Goal: Information Seeking & Learning: Compare options

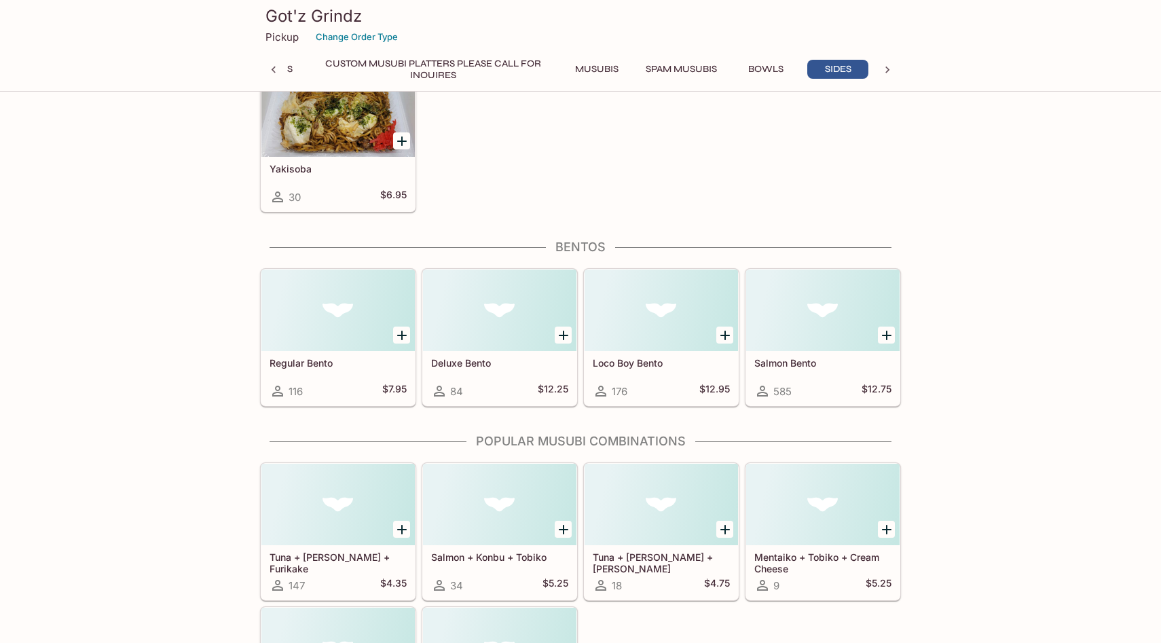
scroll to position [3106, 0]
click at [366, 368] on div "Regular Bento 116 $7.95" at bounding box center [337, 376] width 153 height 54
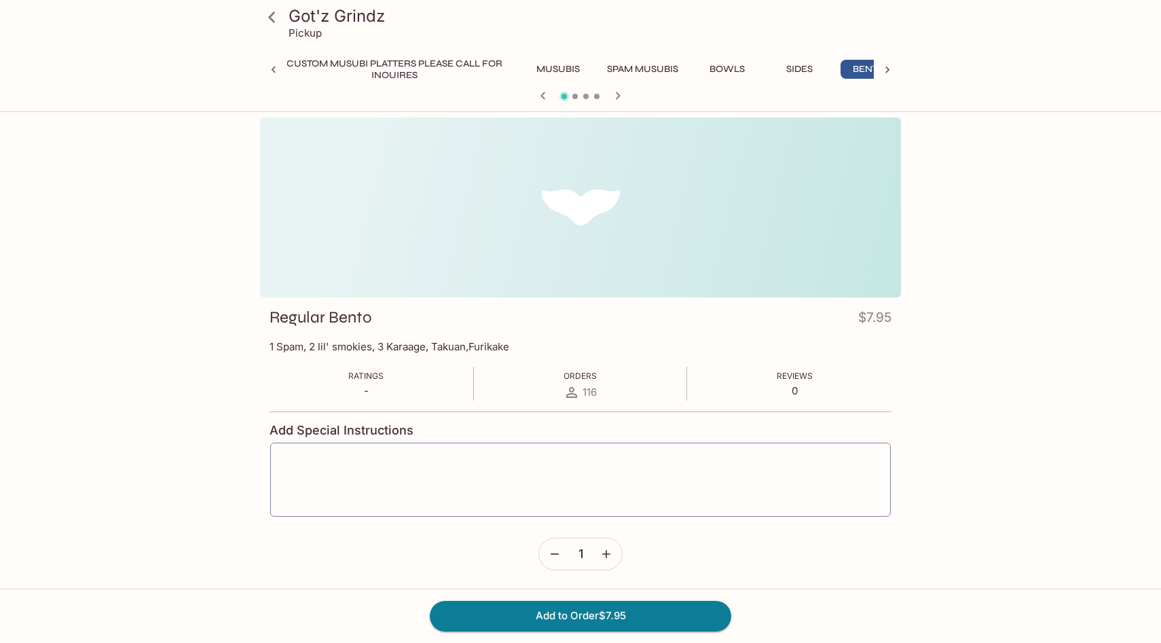
scroll to position [0, 282]
click at [270, 21] on icon at bounding box center [272, 17] width 24 height 24
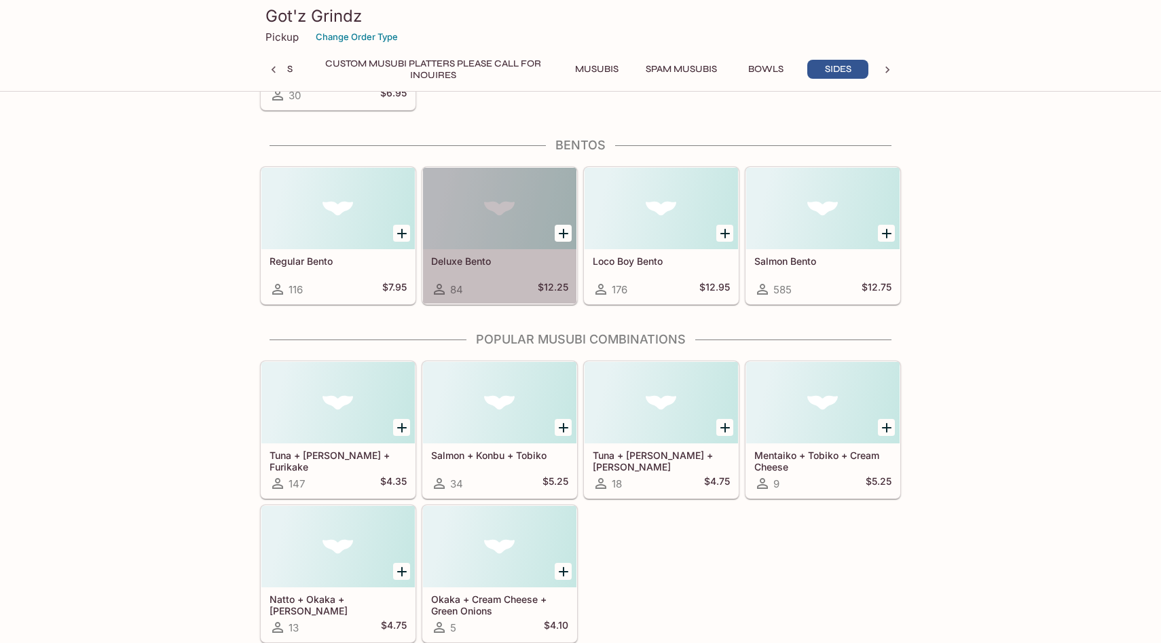
click at [500, 267] on div "Deluxe Bento 84 $12.25" at bounding box center [499, 276] width 153 height 54
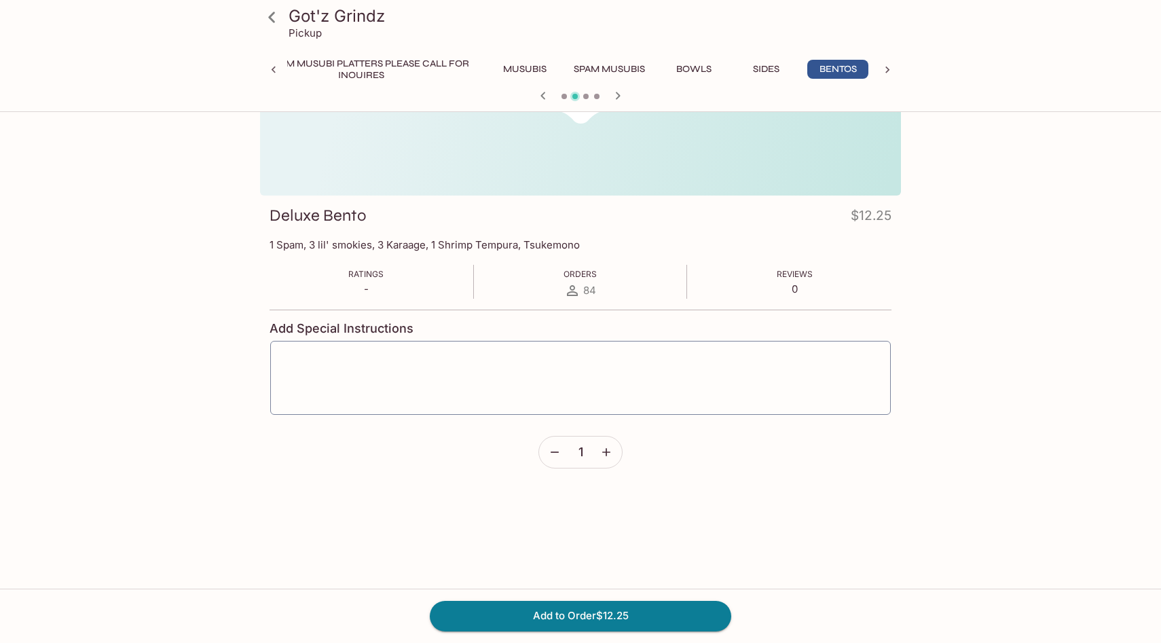
scroll to position [117, 0]
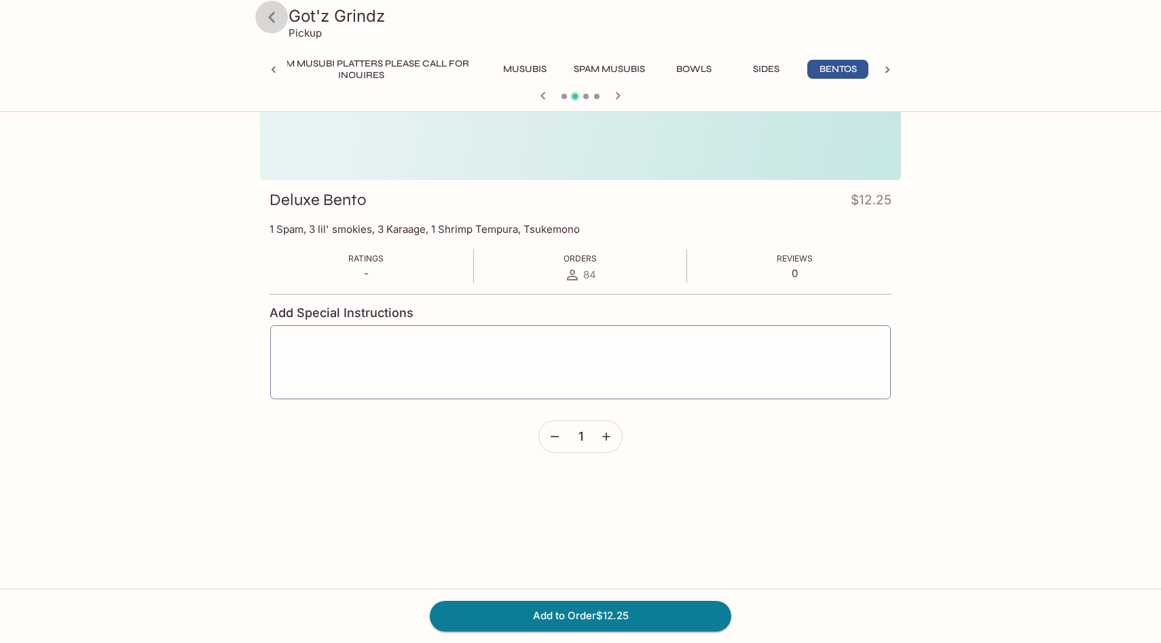
click at [277, 20] on icon at bounding box center [272, 17] width 24 height 24
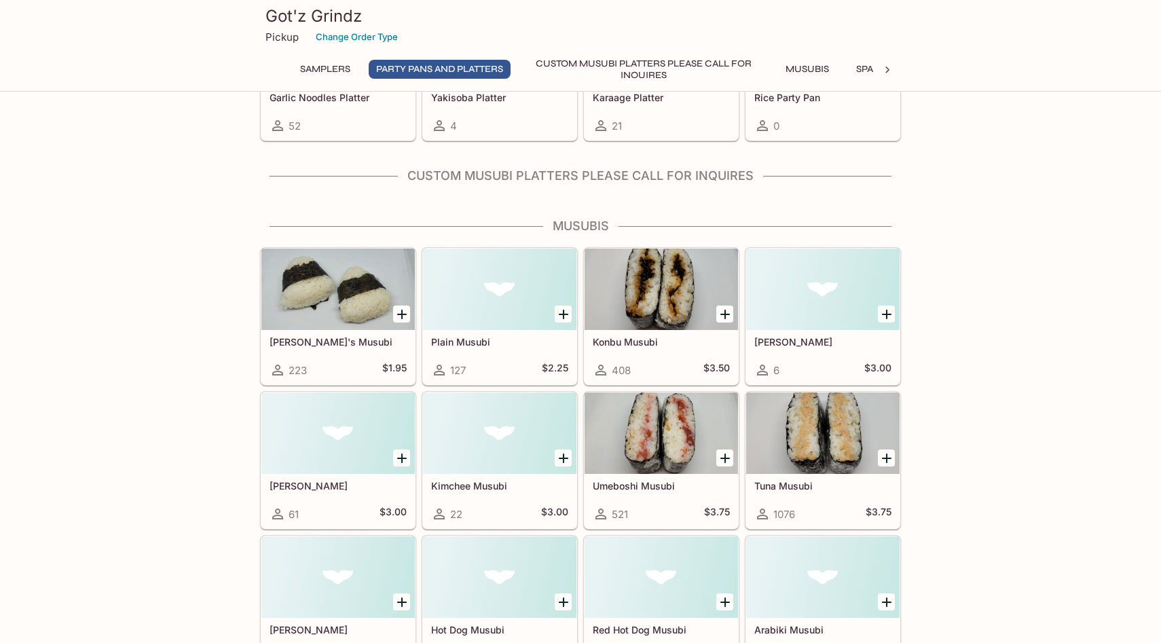
scroll to position [328, 0]
